Goal: Information Seeking & Learning: Check status

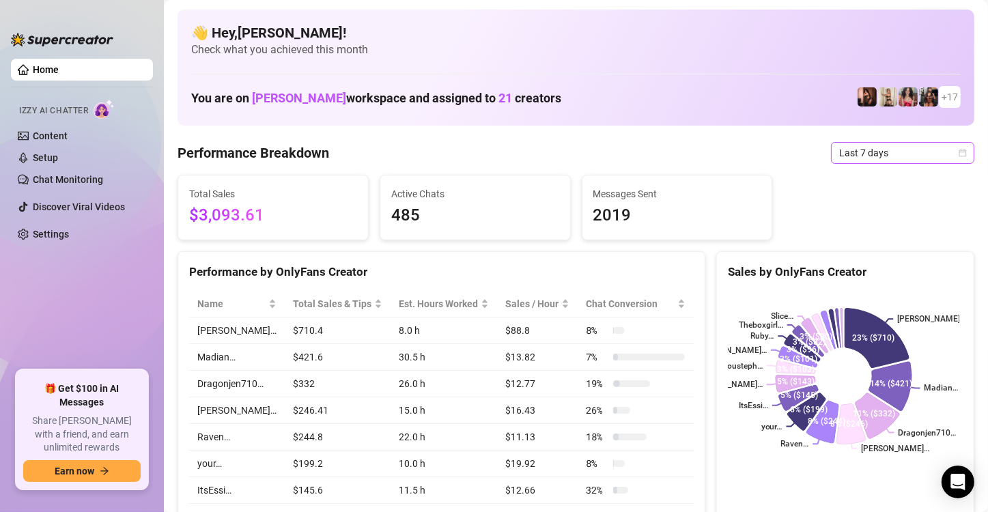
click at [957, 154] on div "Last 7 days" at bounding box center [902, 153] width 143 height 22
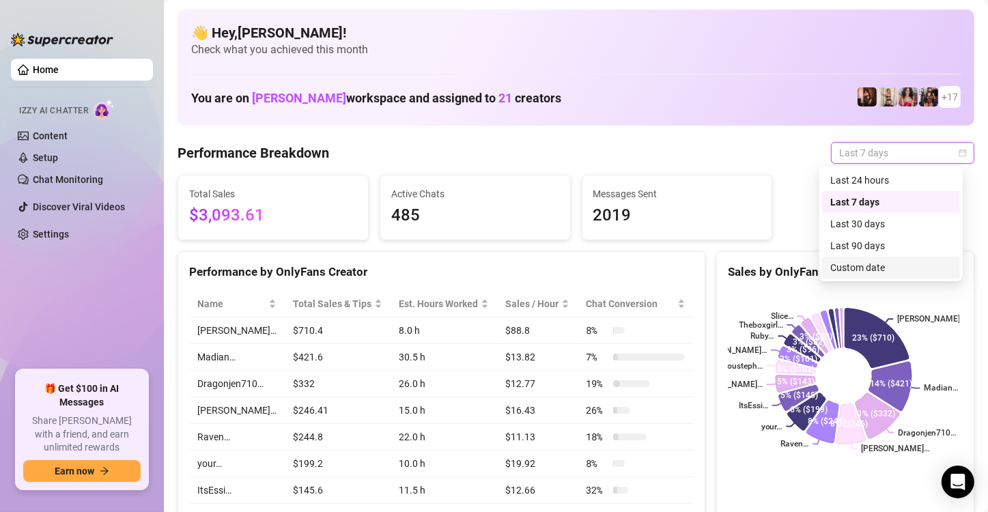
click at [874, 266] on div "Custom date" at bounding box center [892, 267] width 122 height 15
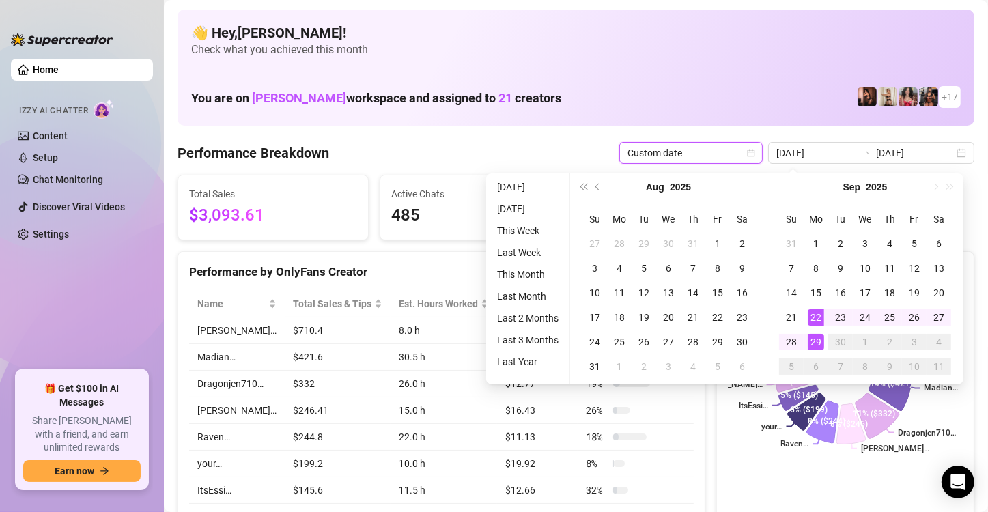
click at [661, 439] on td "18 %" at bounding box center [635, 437] width 115 height 27
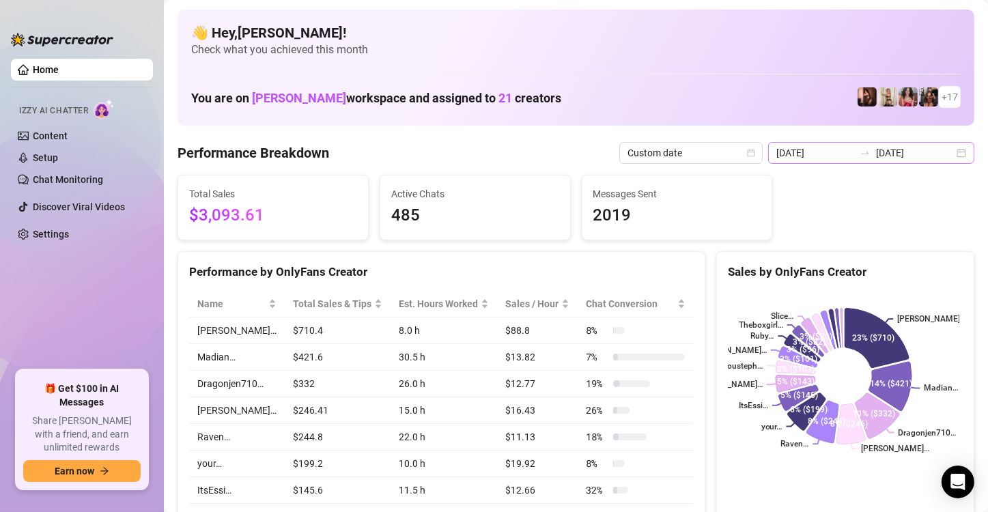
click at [951, 160] on div "[DATE] [DATE]" at bounding box center [871, 153] width 206 height 22
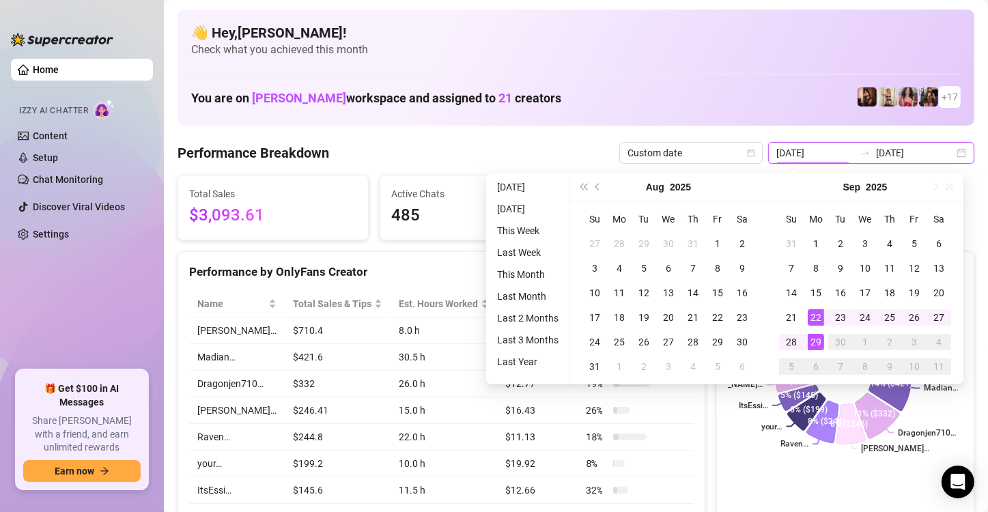
type input "[DATE]"
click at [814, 342] on div "29" at bounding box center [816, 342] width 16 height 16
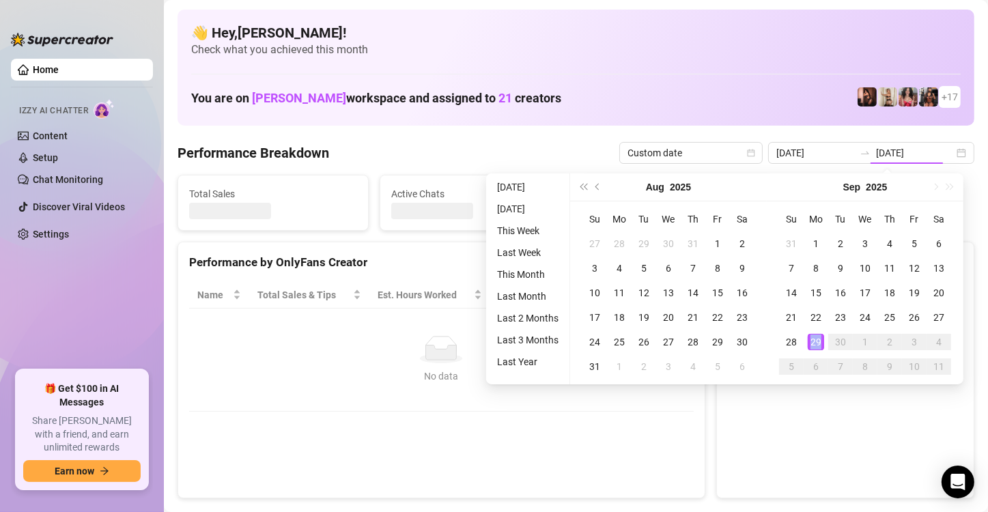
type input "[DATE]"
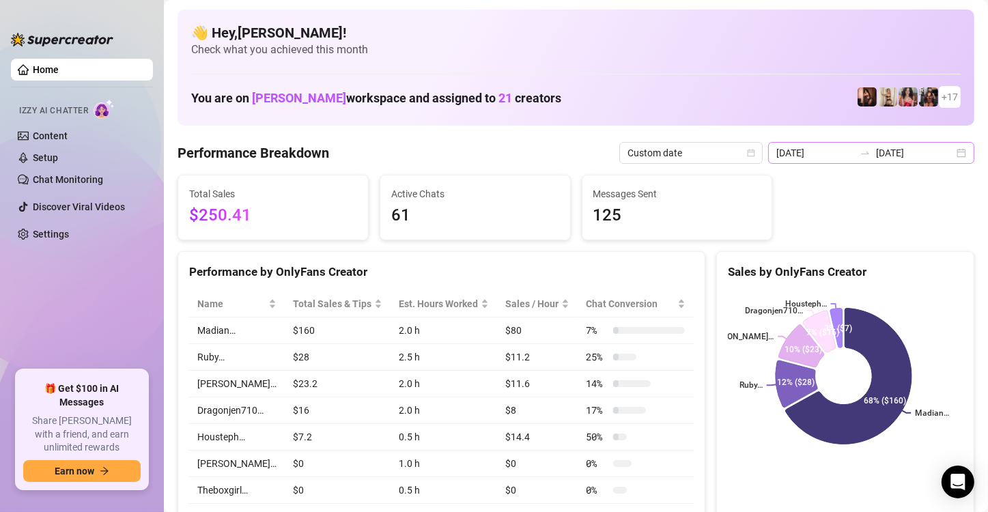
click at [950, 152] on div "[DATE] [DATE]" at bounding box center [871, 153] width 206 height 22
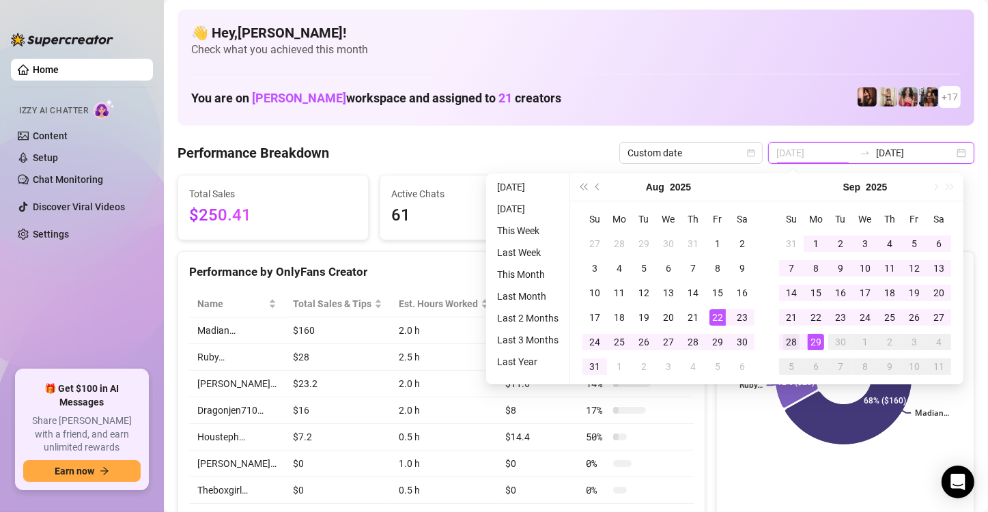
type input "[DATE]"
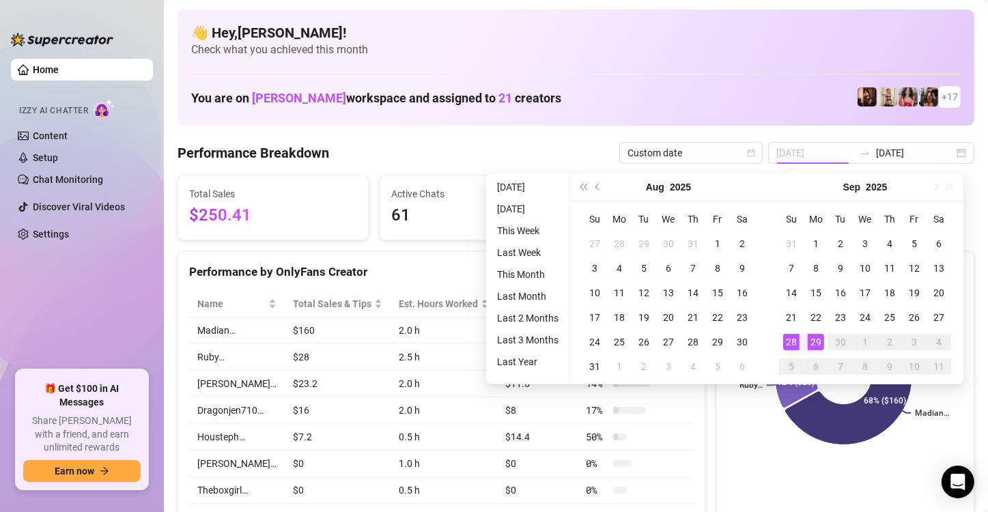
click at [797, 336] on div "28" at bounding box center [792, 342] width 16 height 16
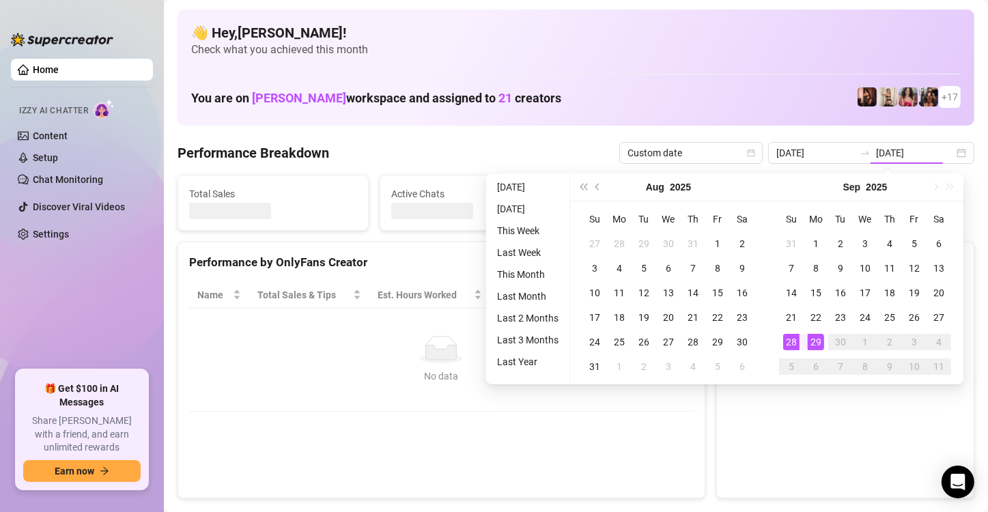
type input "[DATE]"
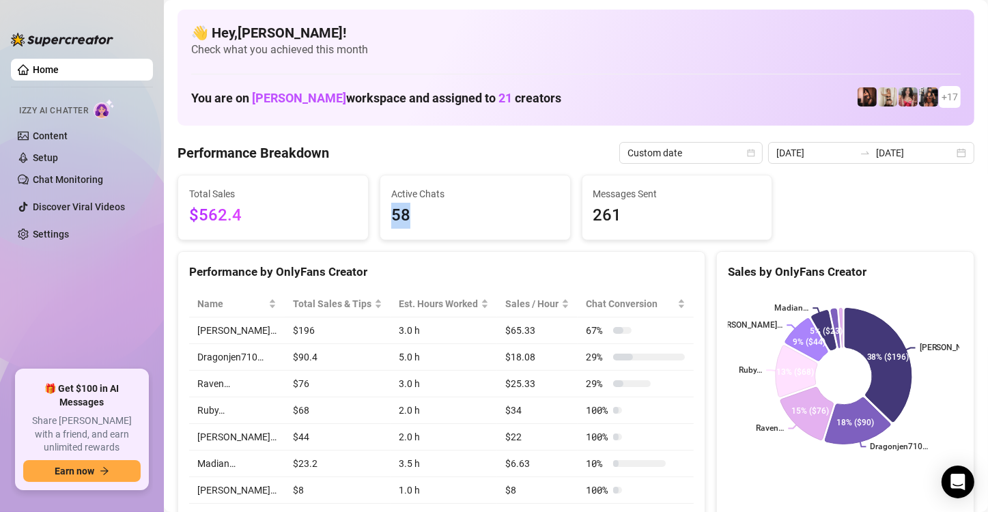
drag, startPoint x: 409, startPoint y: 213, endPoint x: 380, endPoint y: 219, distance: 29.3
click at [380, 219] on div "Active Chats 58" at bounding box center [475, 208] width 190 height 64
drag, startPoint x: 620, startPoint y: 206, endPoint x: 551, endPoint y: 226, distance: 71.8
click at [551, 226] on div "Total Sales $562.4 Active Chats 58 Messages Sent 261" at bounding box center [576, 208] width 808 height 66
click at [617, 212] on span "261" at bounding box center [678, 216] width 168 height 26
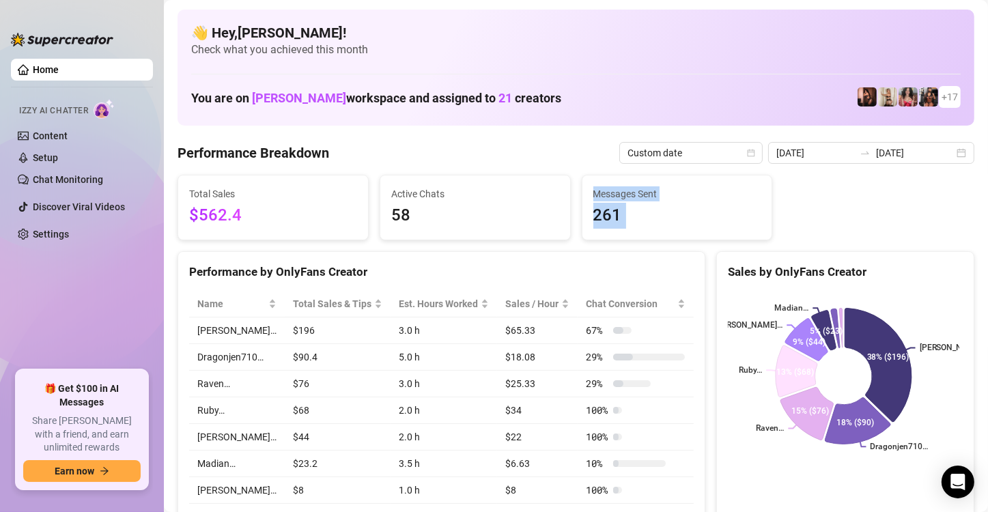
drag, startPoint x: 617, startPoint y: 212, endPoint x: 565, endPoint y: 224, distance: 53.2
click at [565, 224] on div "Total Sales $562.4 Active Chats 58 Messages Sent 261" at bounding box center [576, 208] width 808 height 66
click at [968, 195] on div "Total Sales $562.4 Active Chats 58 Messages Sent 261" at bounding box center [576, 208] width 808 height 66
click at [947, 154] on div "[DATE] [DATE]" at bounding box center [871, 153] width 206 height 22
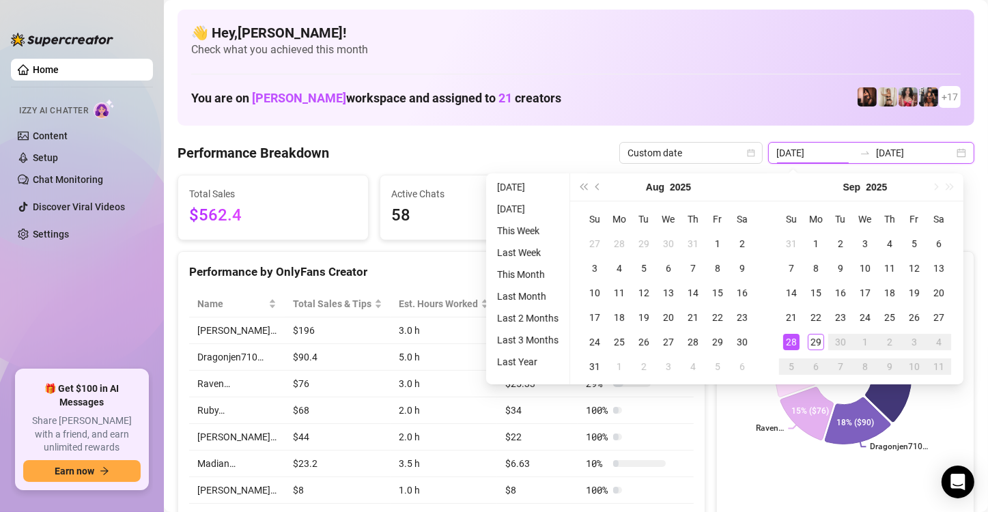
type input "[DATE]"
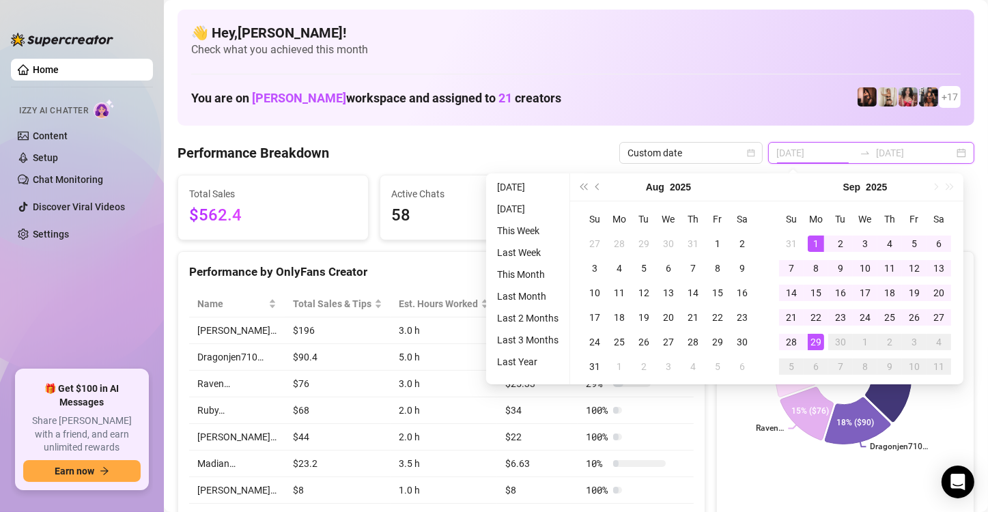
type input "[DATE]"
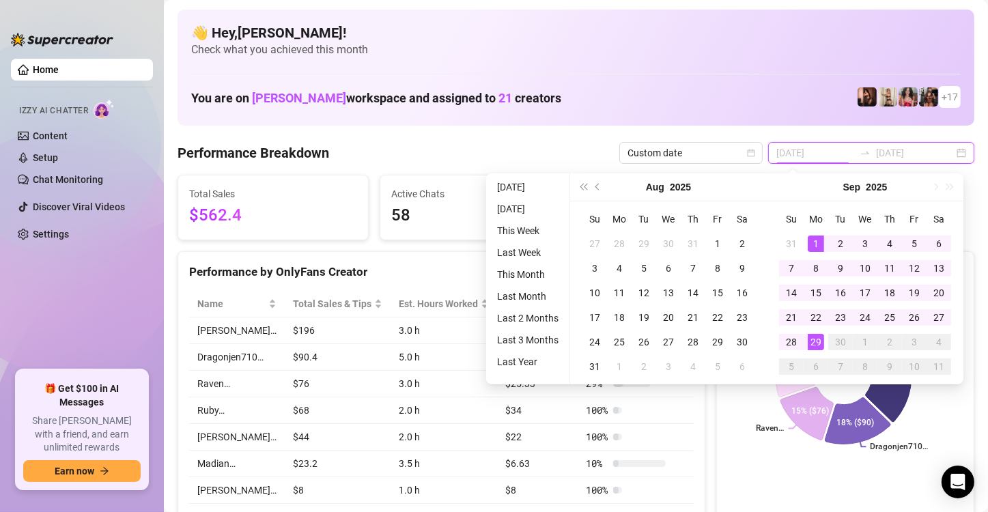
type input "[DATE]"
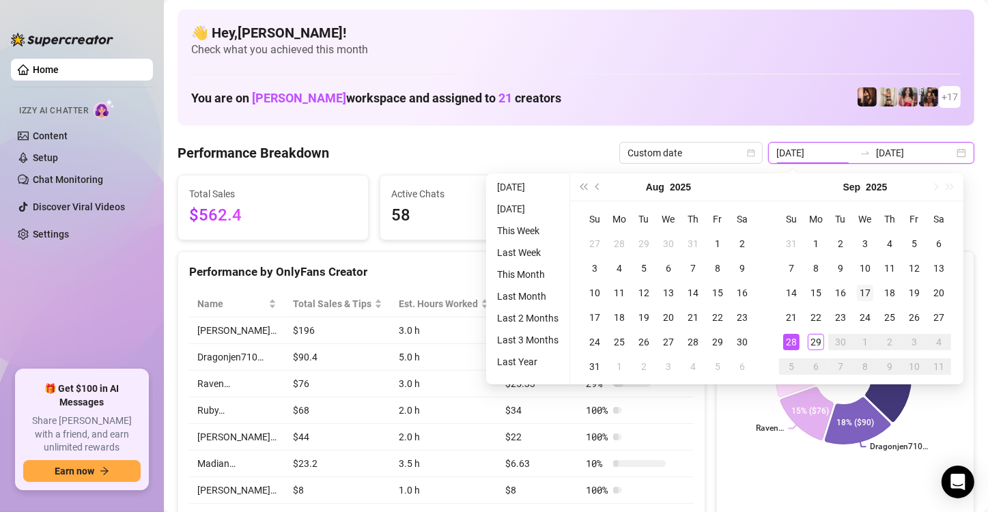
type input "[DATE]"
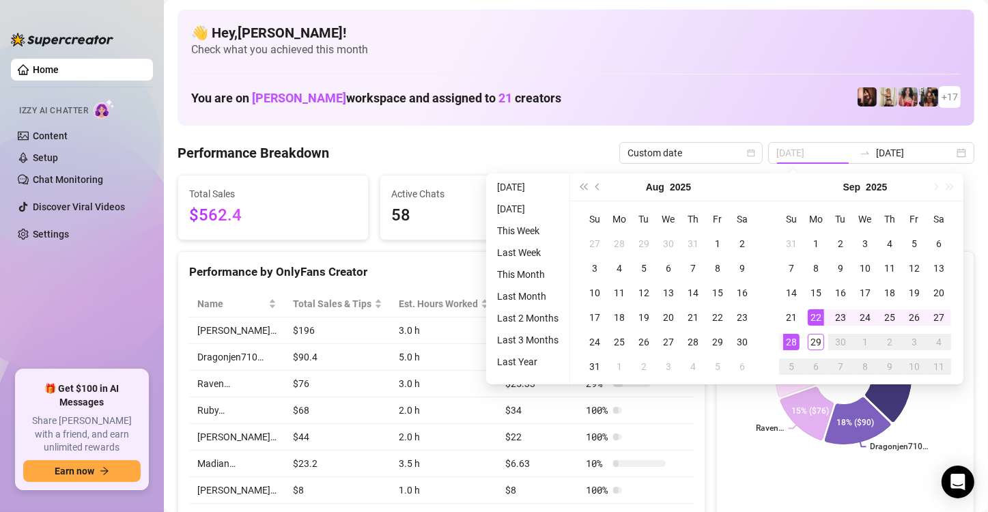
click at [812, 313] on div "22" at bounding box center [816, 317] width 16 height 16
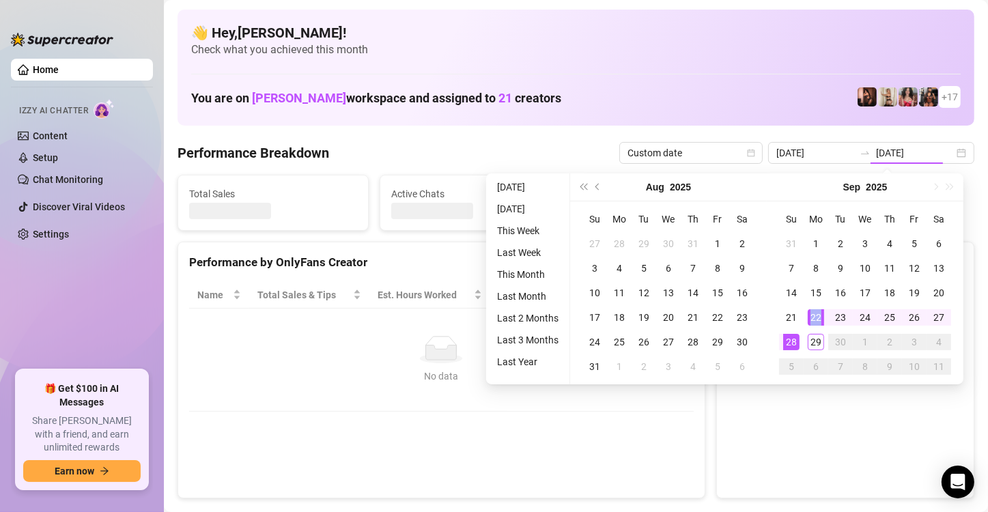
type input "[DATE]"
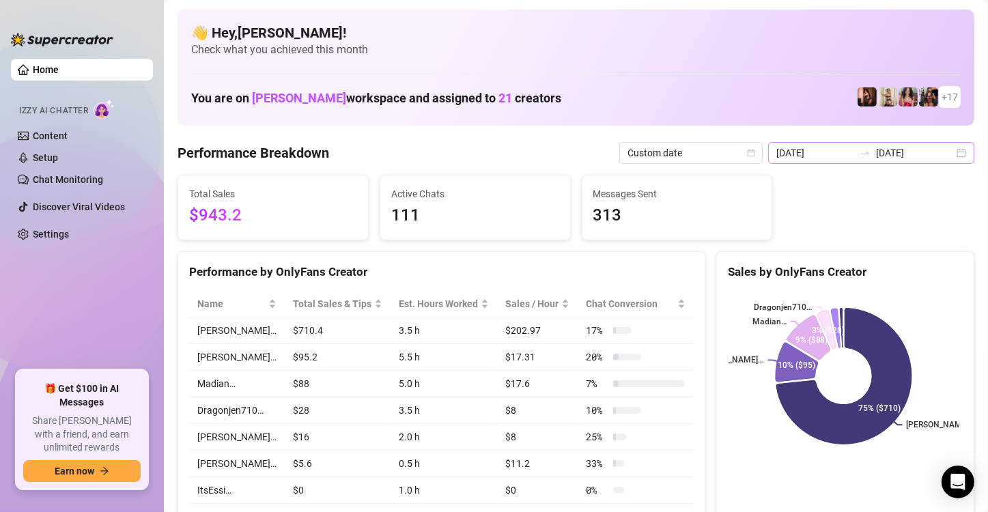
click at [947, 153] on div "[DATE] [DATE]" at bounding box center [871, 153] width 206 height 22
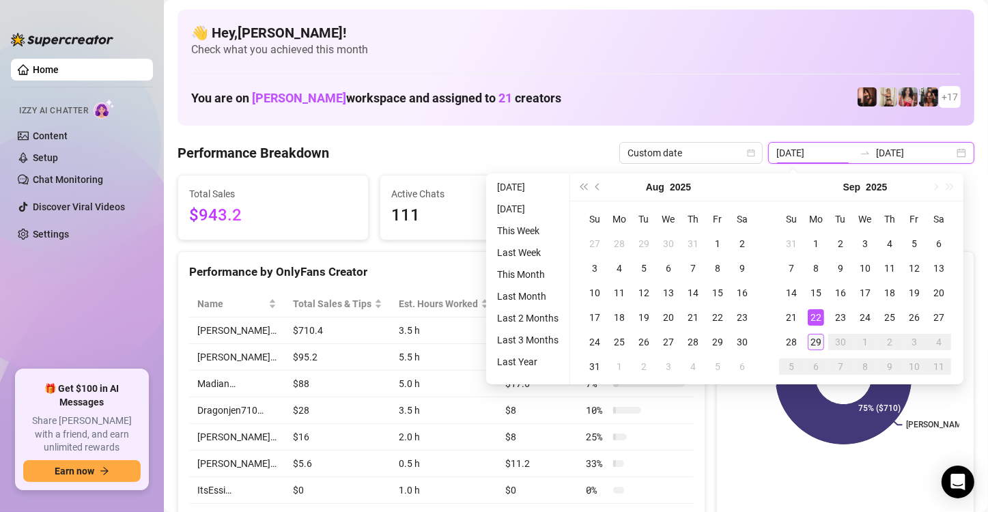
type input "[DATE]"
click at [821, 347] on div "29" at bounding box center [816, 342] width 16 height 16
click at [821, 347] on icon at bounding box center [808, 338] width 43 height 44
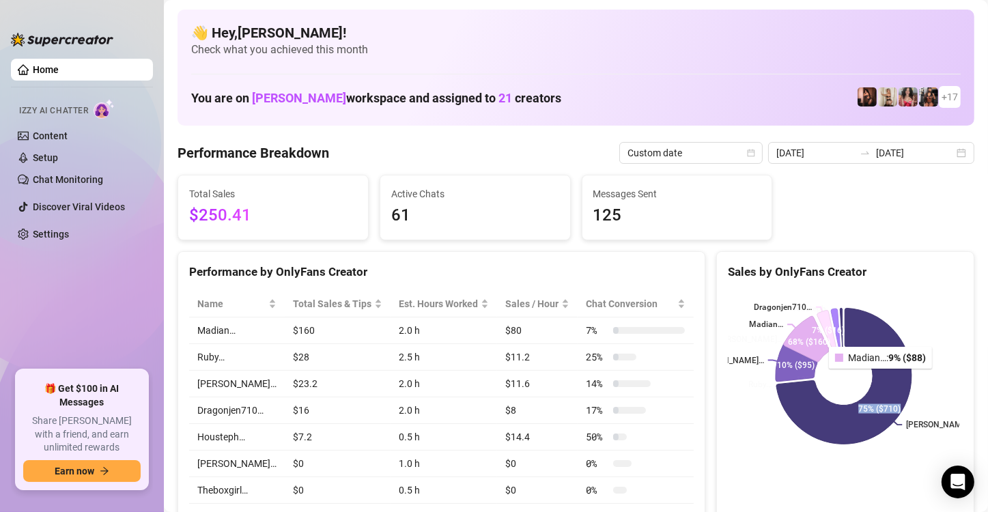
type input "[DATE]"
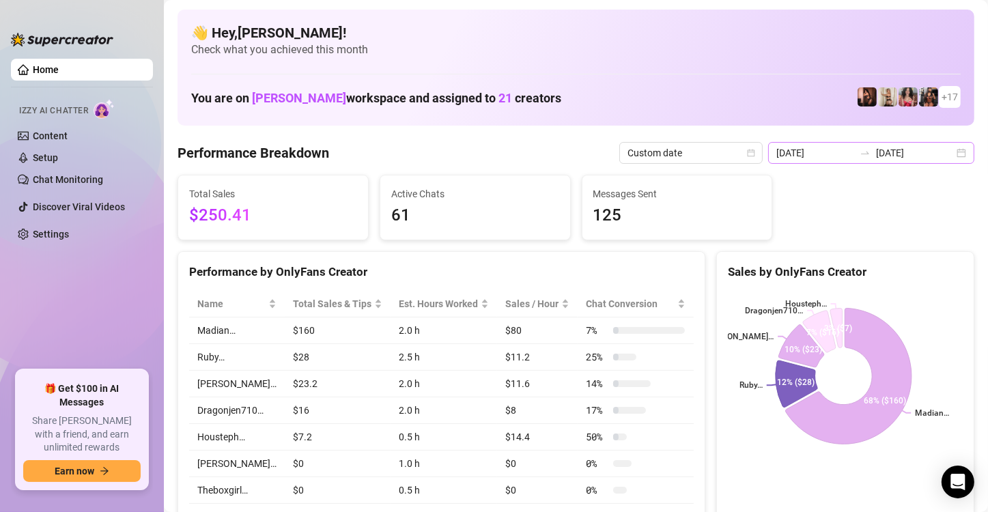
click at [950, 150] on div "[DATE] [DATE]" at bounding box center [871, 153] width 206 height 22
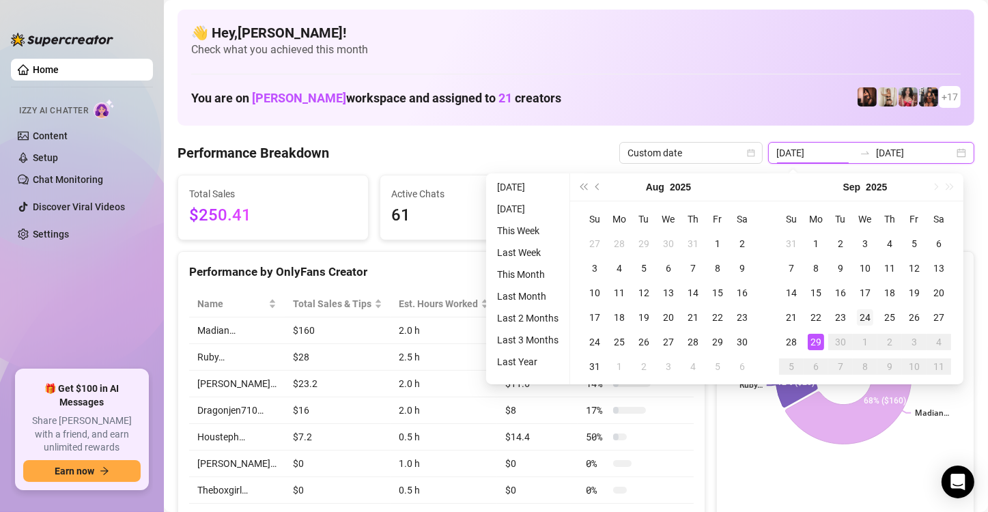
type input "[DATE]"
click at [862, 311] on div "24" at bounding box center [865, 317] width 16 height 16
type input "[DATE]"
click at [816, 338] on div "29" at bounding box center [816, 342] width 16 height 16
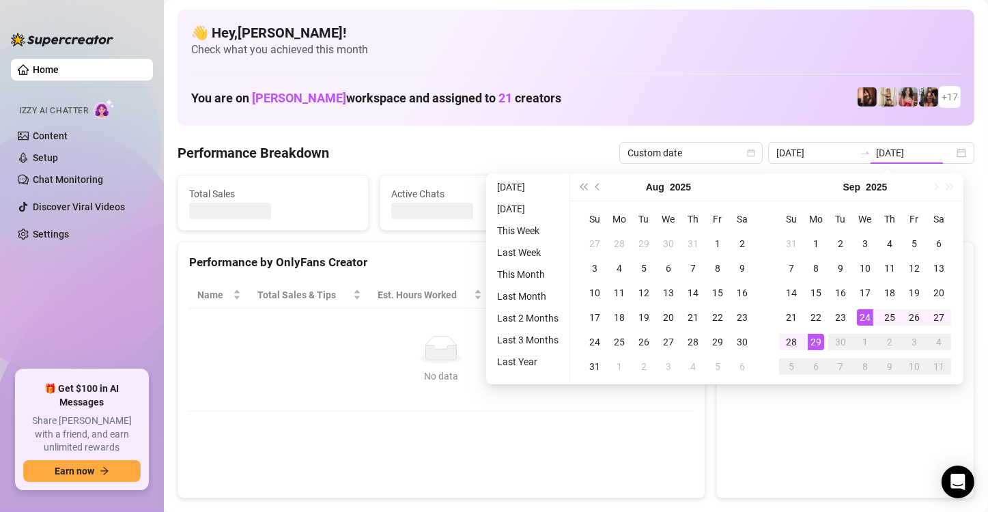
type input "[DATE]"
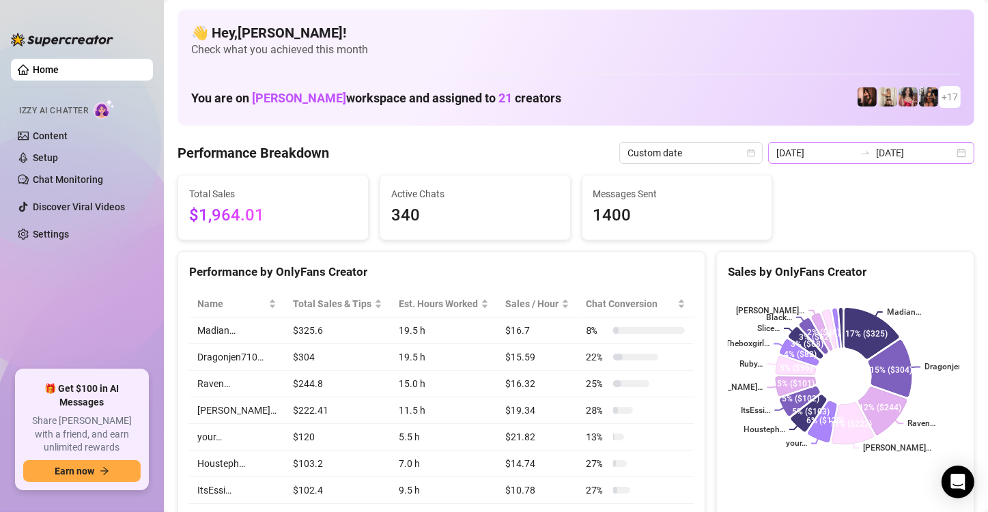
click at [951, 149] on div "[DATE] [DATE]" at bounding box center [871, 153] width 206 height 22
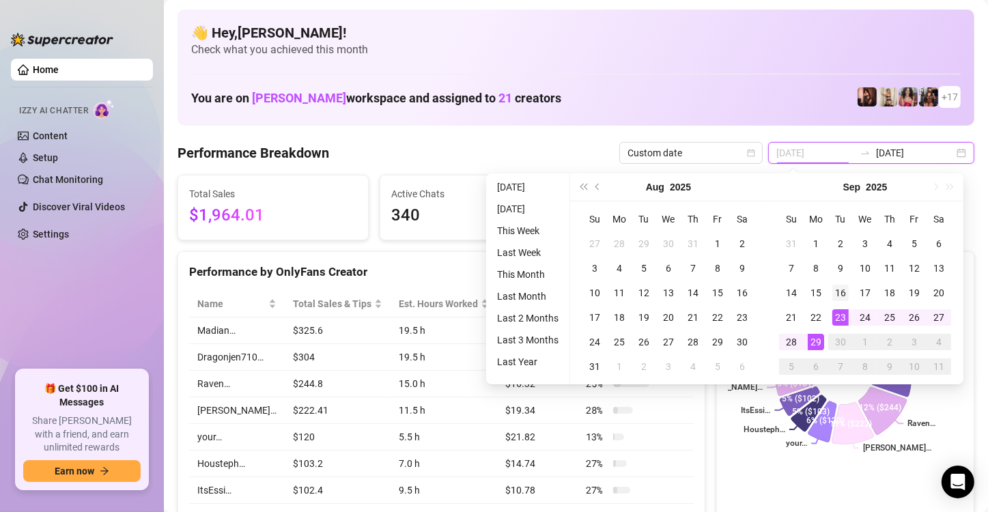
type input "[DATE]"
click at [840, 287] on div "16" at bounding box center [841, 293] width 16 height 16
type input "[DATE]"
click at [808, 348] on div "29" at bounding box center [816, 342] width 16 height 16
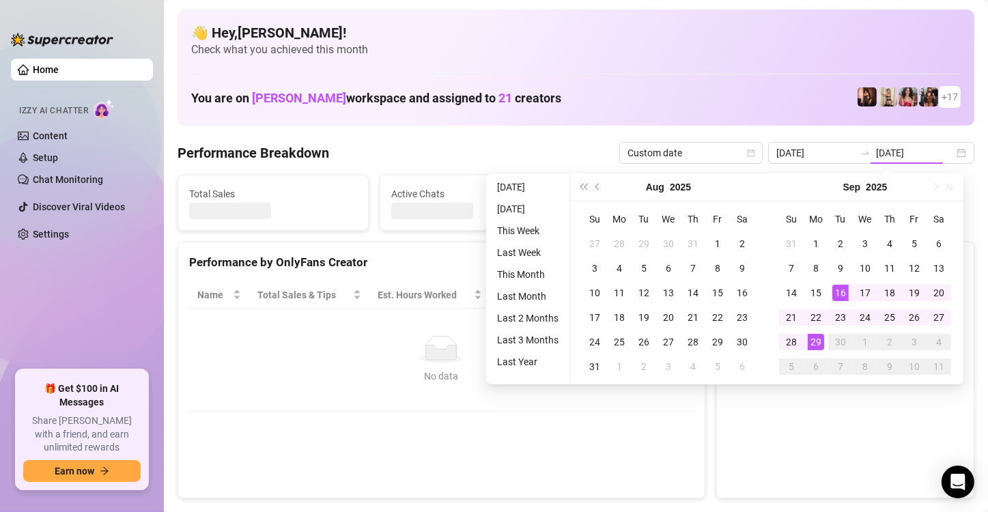
type input "[DATE]"
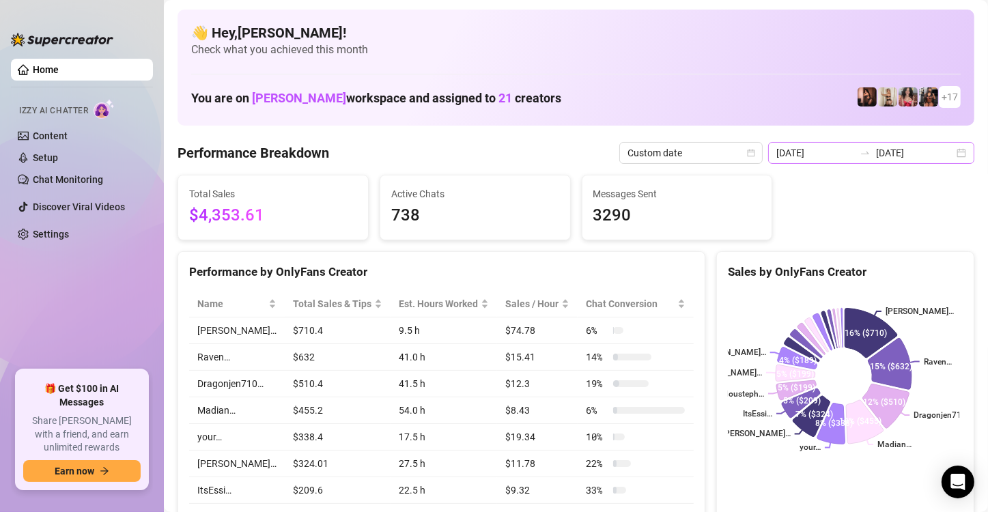
click at [950, 148] on div "[DATE] [DATE]" at bounding box center [871, 153] width 206 height 22
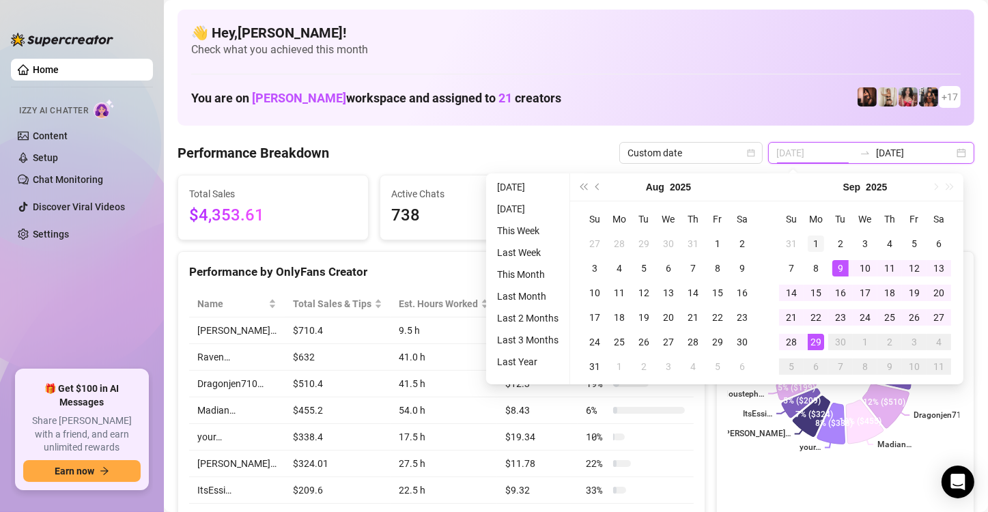
type input "[DATE]"
click at [816, 242] on div "1" at bounding box center [816, 244] width 16 height 16
type input "[DATE]"
click at [825, 337] on td "29" at bounding box center [816, 342] width 25 height 25
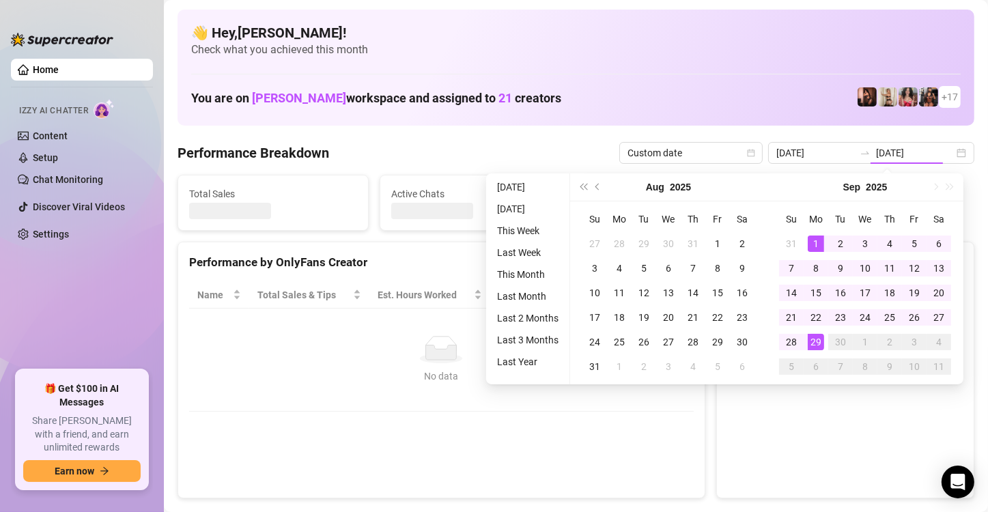
type input "[DATE]"
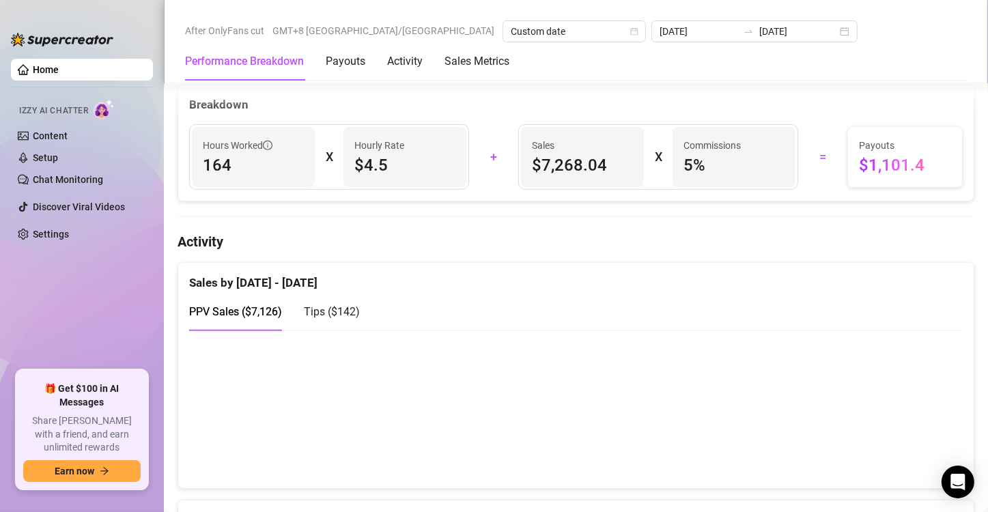
scroll to position [911, 0]
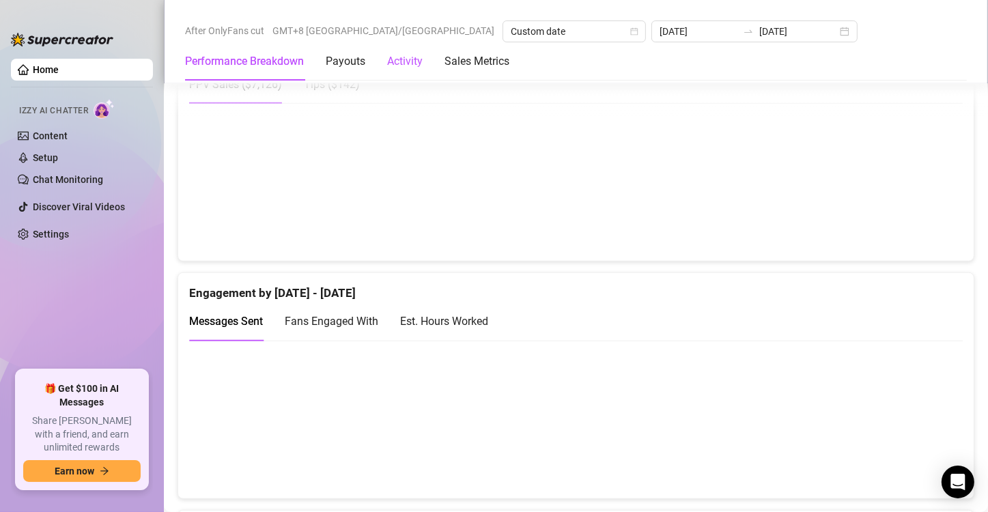
click at [417, 55] on div "Activity" at bounding box center [405, 61] width 36 height 16
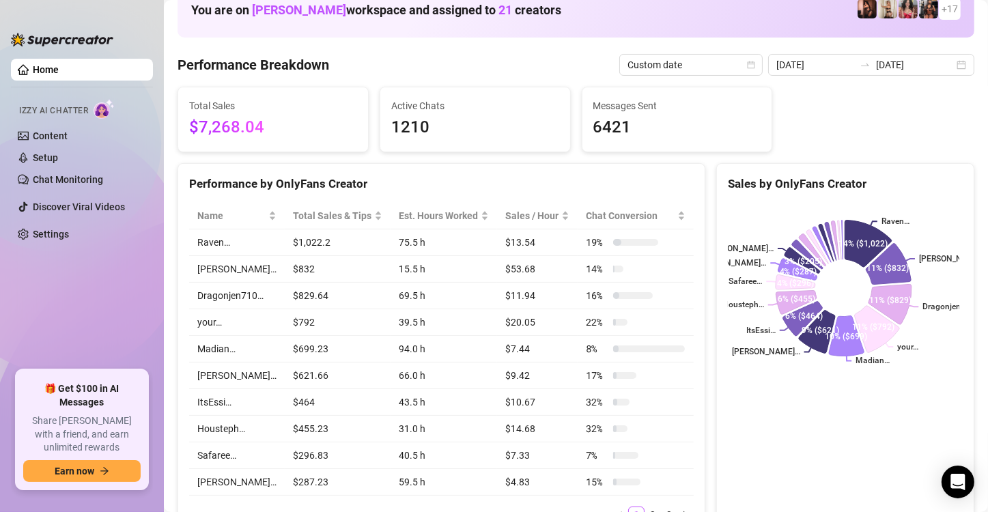
scroll to position [0, 0]
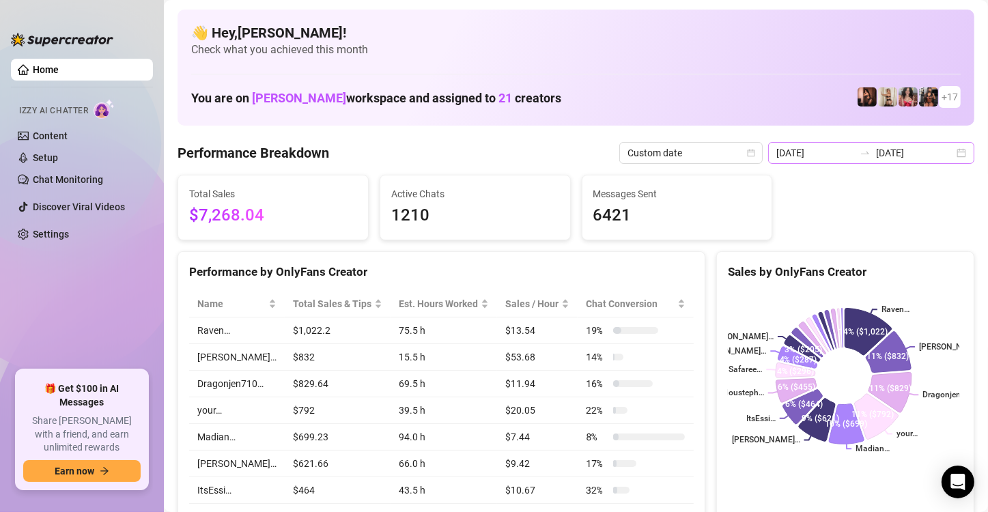
click at [958, 150] on div "[DATE] [DATE]" at bounding box center [871, 153] width 206 height 22
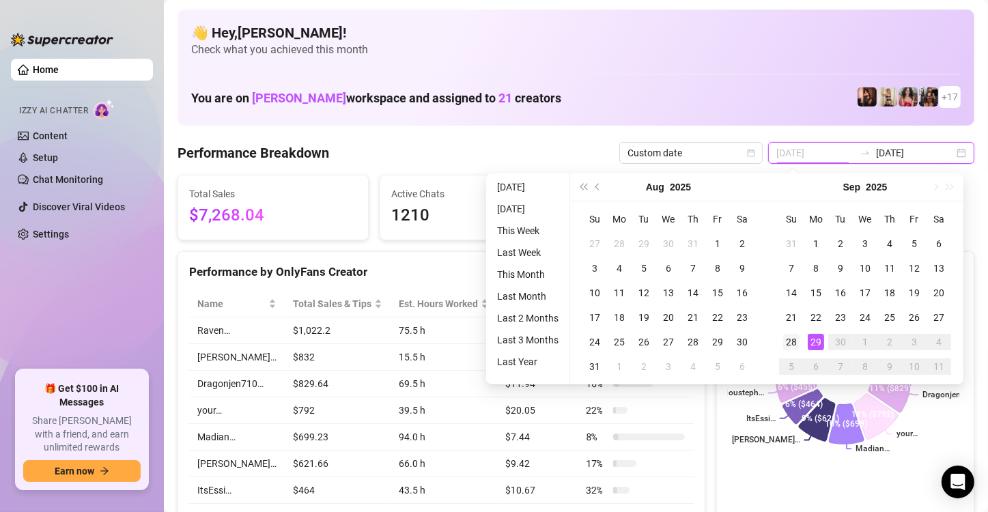
type input "[DATE]"
click at [793, 340] on div "28" at bounding box center [792, 342] width 16 height 16
click at [793, 339] on icon at bounding box center [807, 343] width 31 height 29
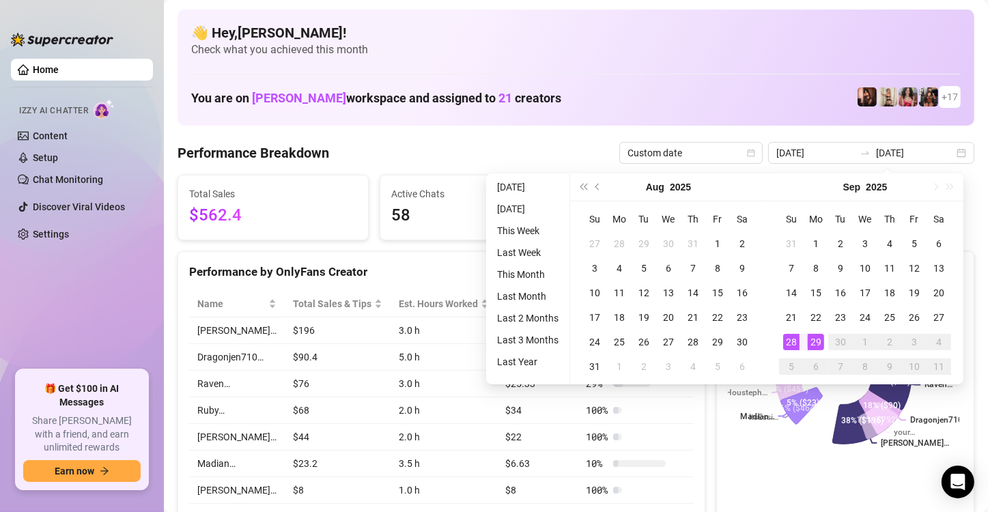
type input "[DATE]"
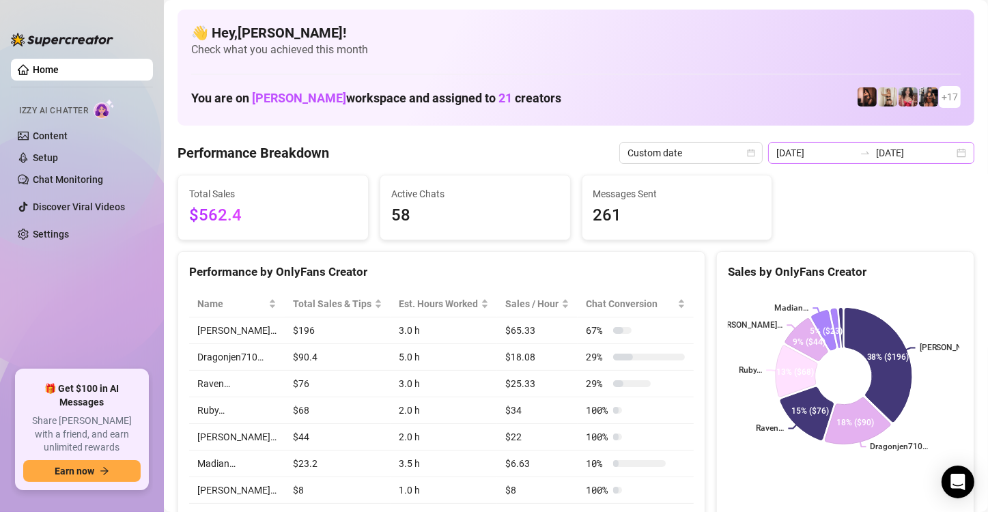
click at [958, 156] on div "[DATE] [DATE]" at bounding box center [871, 153] width 206 height 22
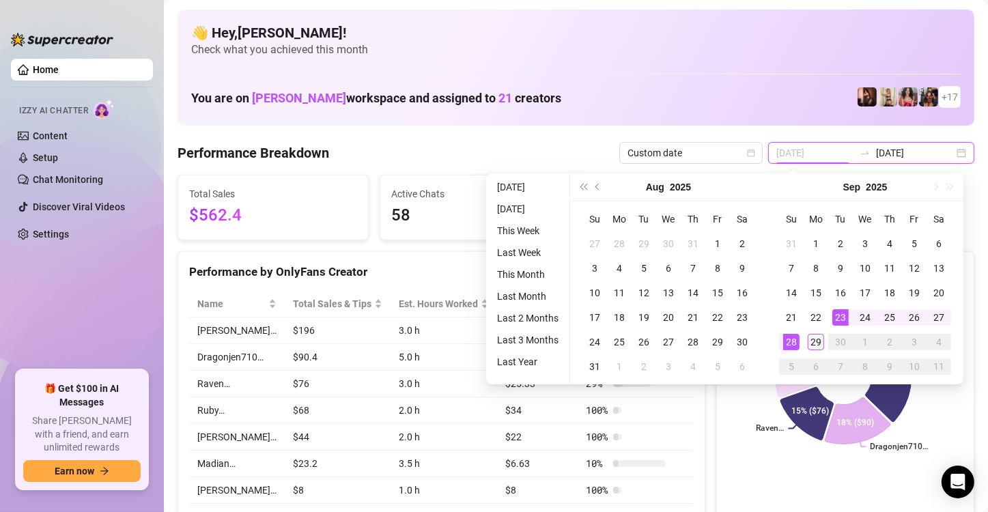
type input "[DATE]"
click at [817, 348] on div "29" at bounding box center [816, 342] width 16 height 16
click at [816, 348] on div "29" at bounding box center [816, 342] width 16 height 16
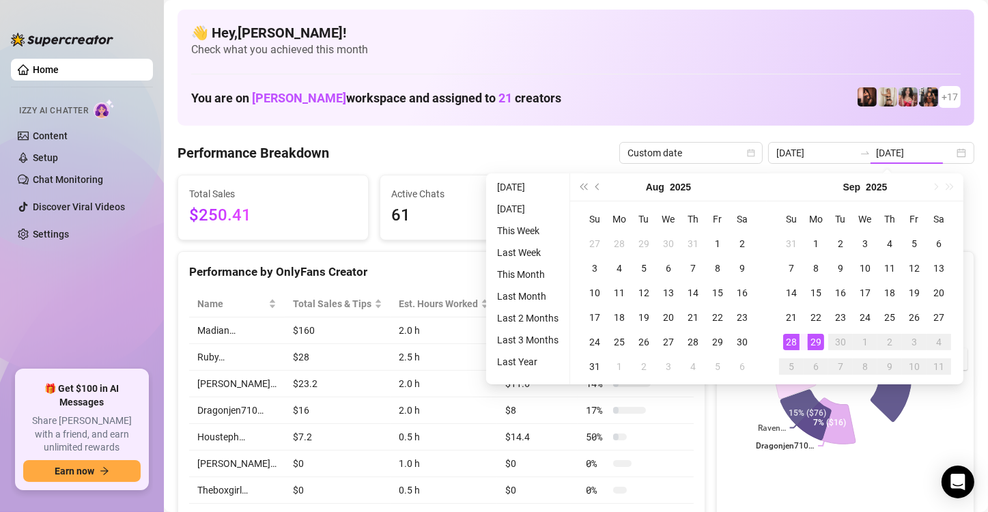
type input "[DATE]"
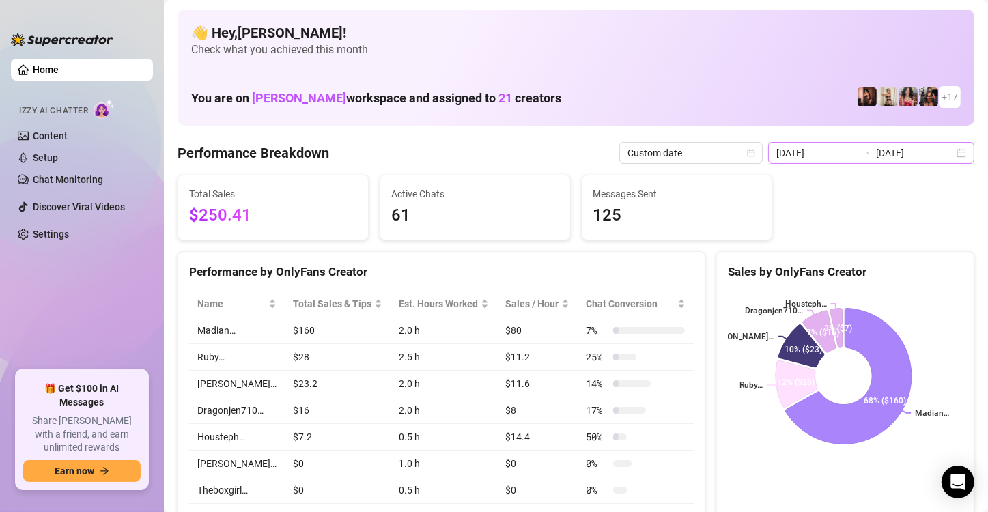
click at [950, 147] on div "[DATE] [DATE]" at bounding box center [871, 153] width 206 height 22
click at [952, 157] on div "[DATE] [DATE]" at bounding box center [871, 153] width 206 height 22
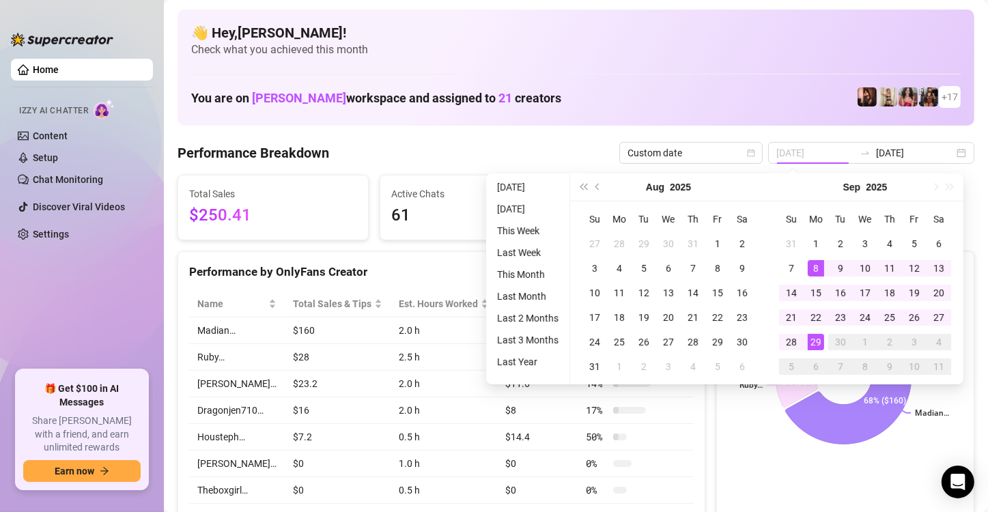
click at [811, 240] on tbody "31 1 2 3 4 5 6 7 8 9 10 11 12 13 14 15 16 17 18 19 20 21 22 23 24 25 26 27 28 2…" at bounding box center [865, 306] width 172 height 148
type input "[DATE]"
click at [814, 247] on div "1" at bounding box center [816, 244] width 16 height 16
click at [816, 336] on div "29" at bounding box center [816, 342] width 16 height 16
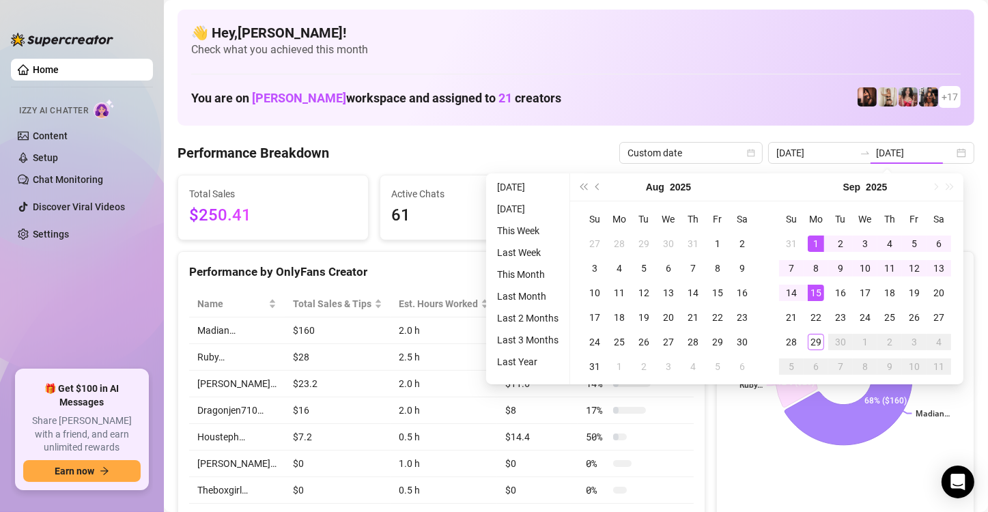
type input "[DATE]"
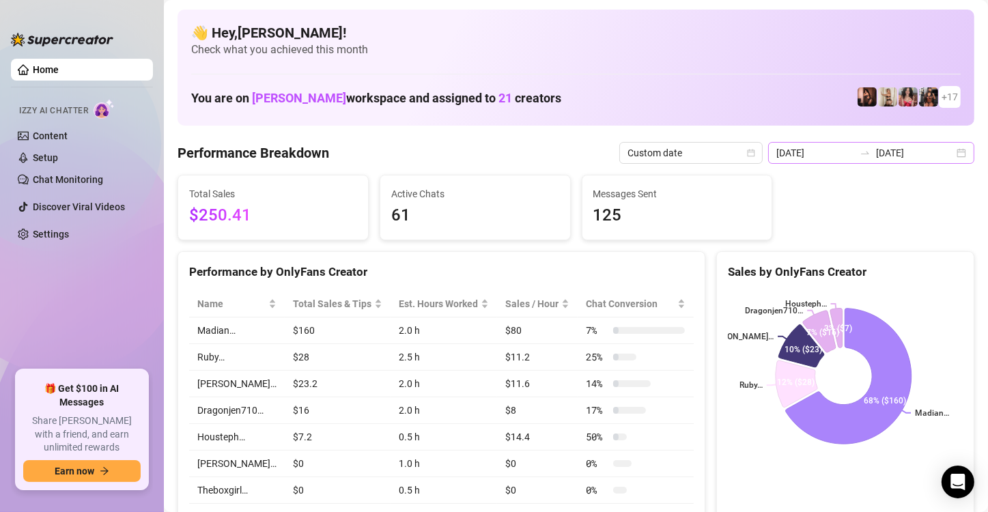
click at [957, 152] on div "[DATE] [DATE]" at bounding box center [871, 153] width 206 height 22
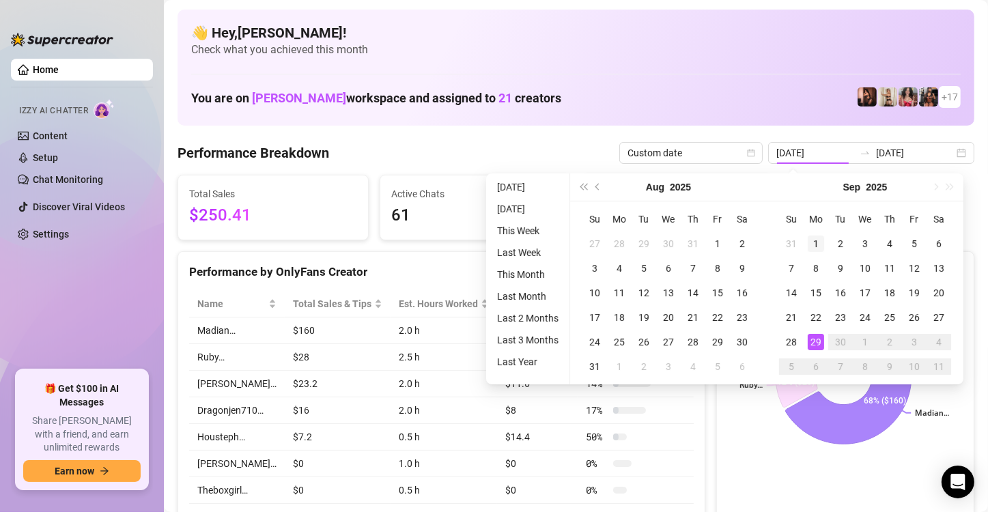
click at [820, 247] on div "1" at bounding box center [816, 244] width 16 height 16
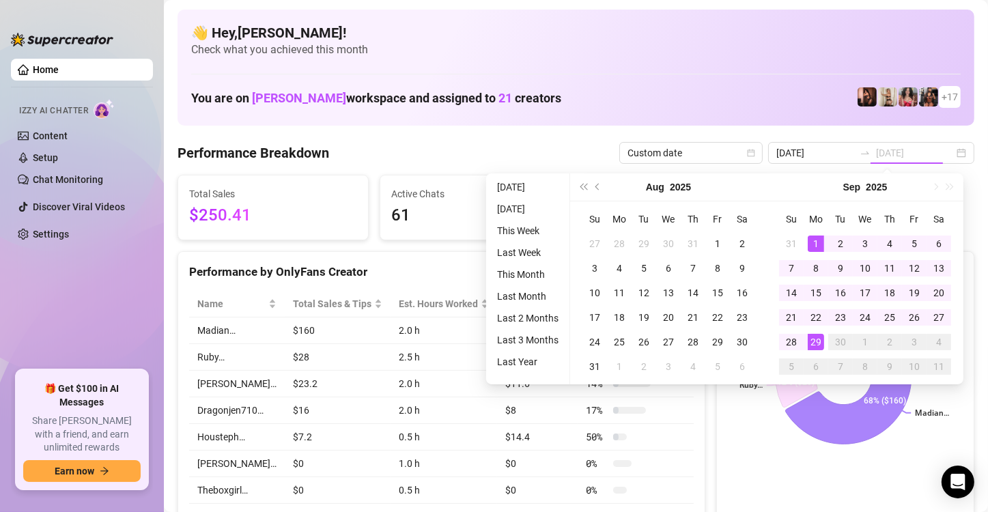
click at [816, 341] on div "29" at bounding box center [816, 342] width 16 height 16
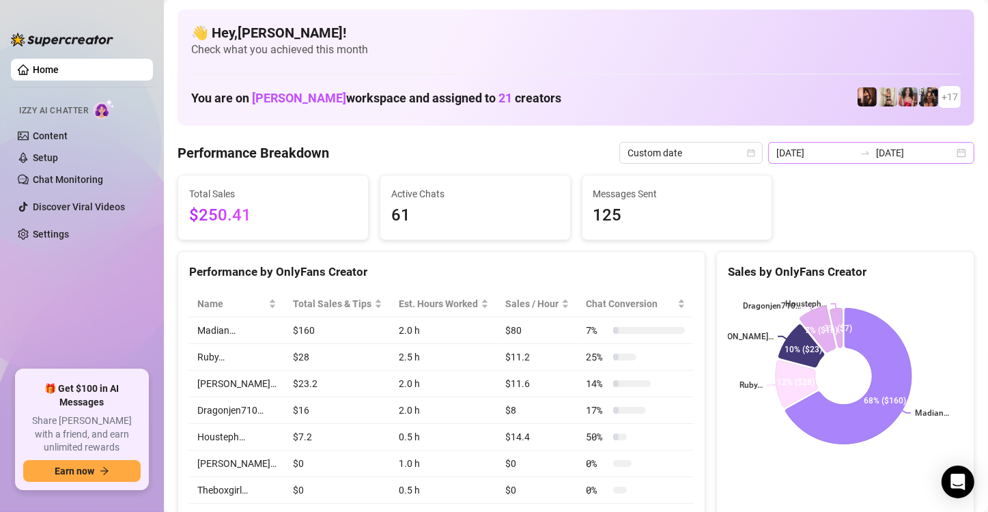
click at [951, 152] on div "[DATE] [DATE]" at bounding box center [871, 153] width 206 height 22
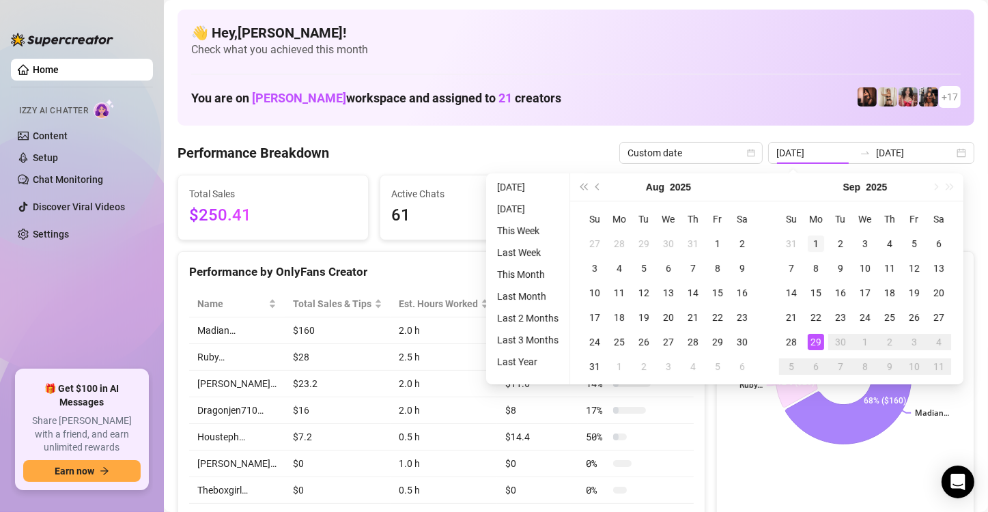
click at [816, 247] on div "1" at bounding box center [816, 244] width 16 height 16
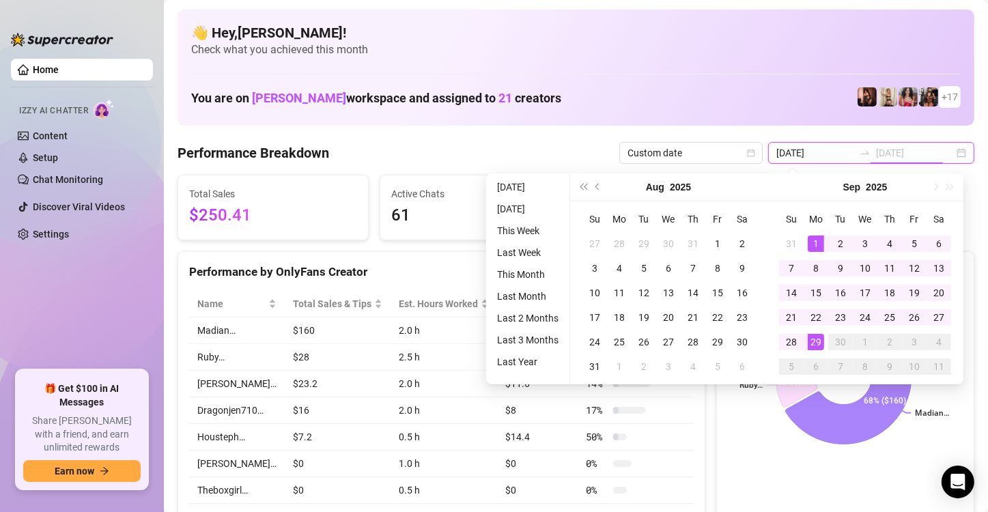
type input "[DATE]"
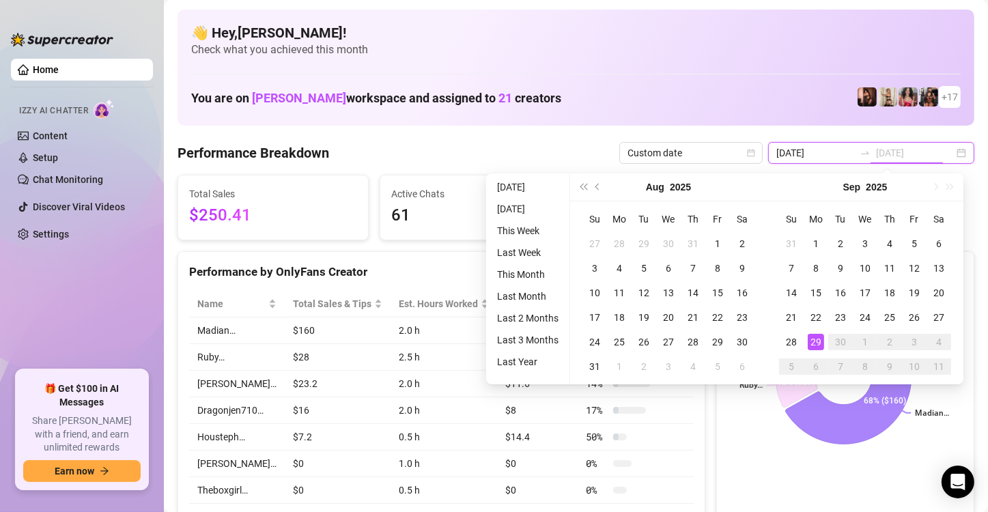
type input "[DATE]"
click at [817, 336] on div "29" at bounding box center [816, 342] width 16 height 16
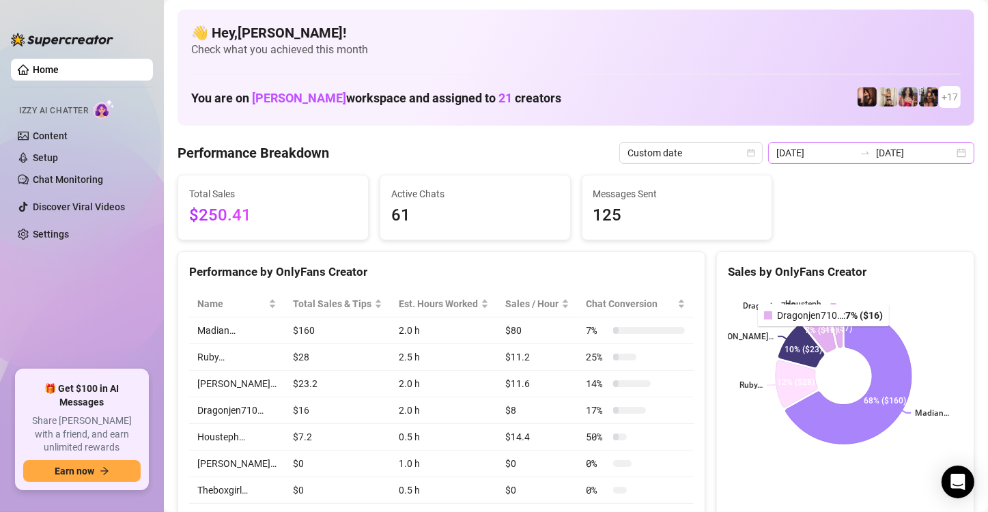
click at [950, 149] on div "[DATE] [DATE]" at bounding box center [871, 153] width 206 height 22
click at [949, 150] on div "[DATE] [DATE]" at bounding box center [871, 153] width 206 height 22
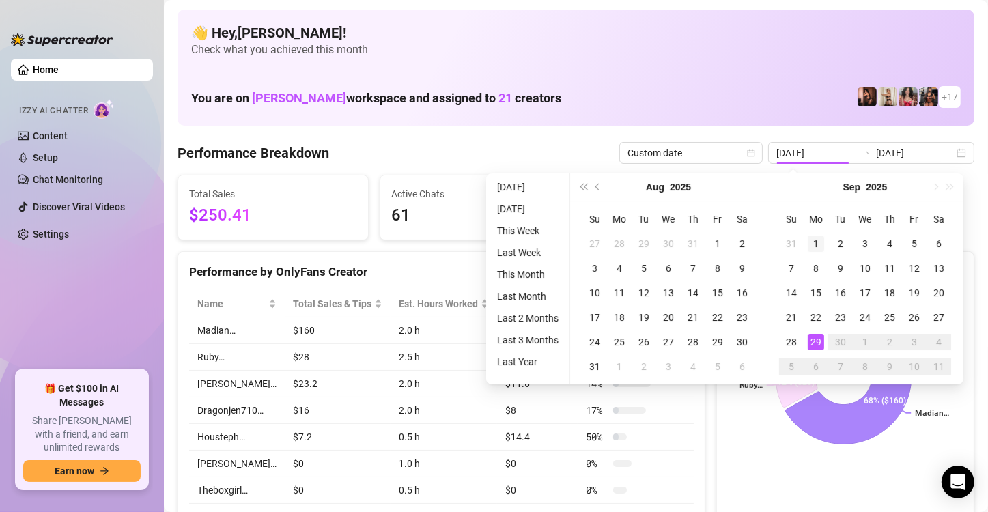
click at [822, 244] on div "1" at bounding box center [816, 244] width 16 height 16
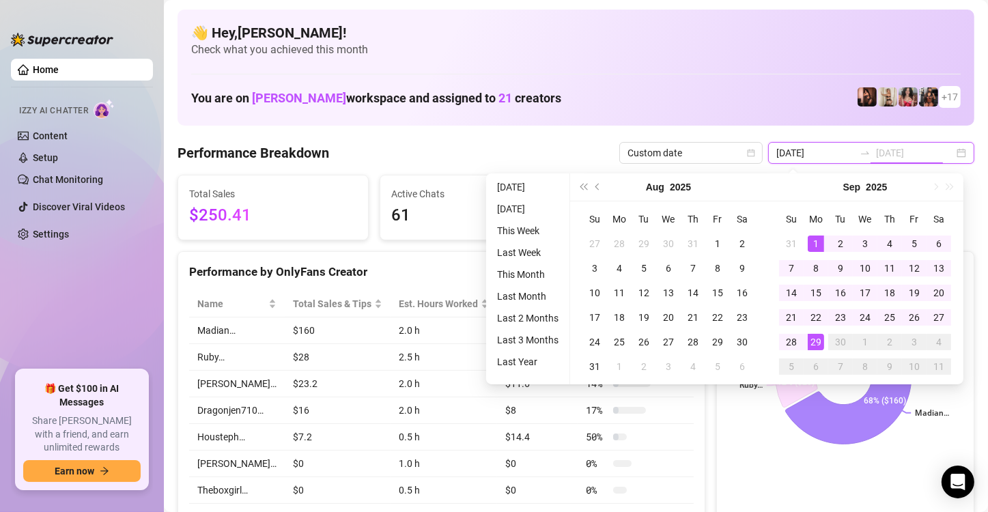
type input "[DATE]"
drag, startPoint x: 818, startPoint y: 243, endPoint x: 822, endPoint y: 337, distance: 94.3
click at [818, 243] on div "1" at bounding box center [816, 244] width 16 height 16
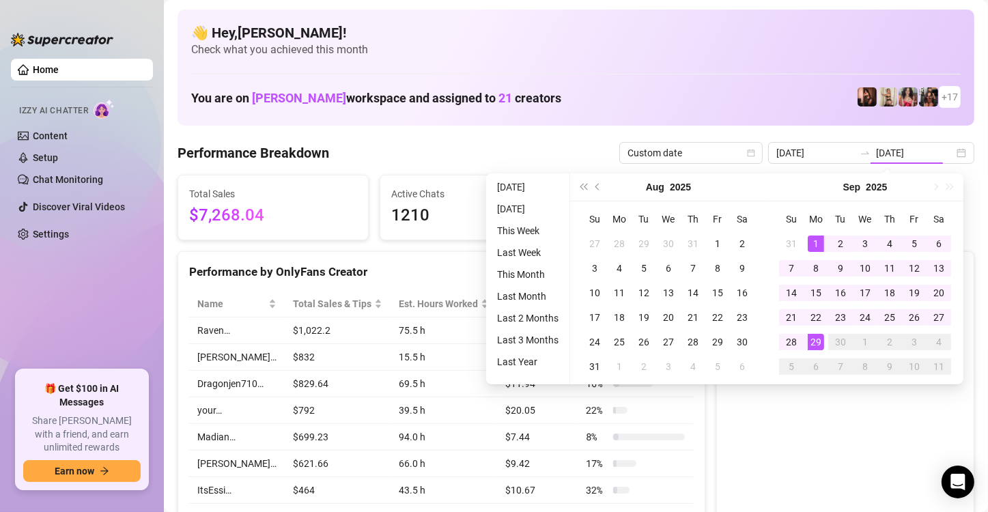
type input "[DATE]"
click at [952, 154] on div "[DATE] [DATE]" at bounding box center [871, 153] width 206 height 22
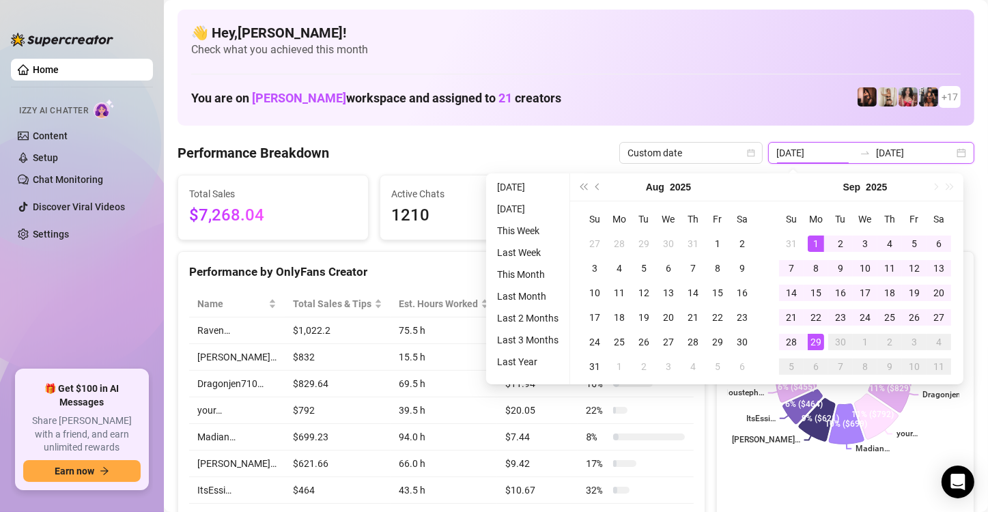
type input "[DATE]"
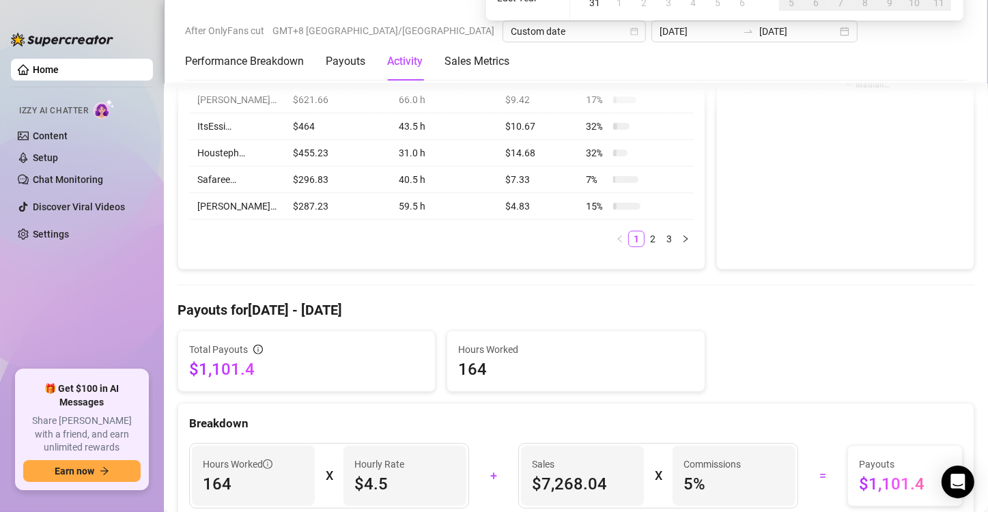
scroll to position [546, 0]
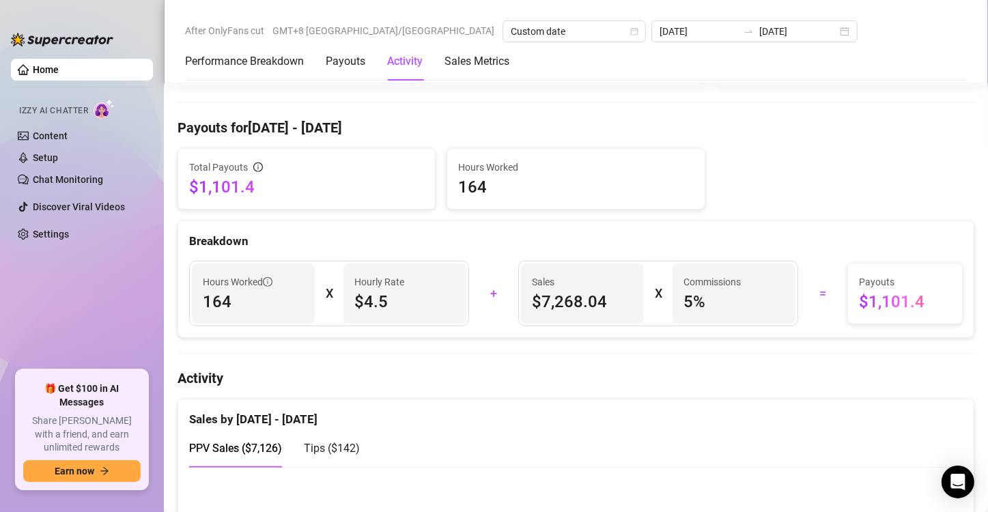
drag, startPoint x: 196, startPoint y: 298, endPoint x: 247, endPoint y: 304, distance: 51.6
click at [247, 304] on div "Hours Worked 164" at bounding box center [253, 294] width 123 height 60
drag, startPoint x: 352, startPoint y: 298, endPoint x: 399, endPoint y: 306, distance: 47.8
click at [399, 306] on span "$4.5" at bounding box center [405, 302] width 101 height 22
